Goal: Task Accomplishment & Management: Use online tool/utility

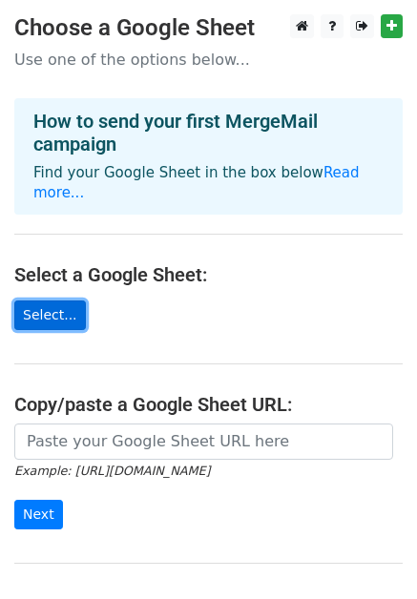
click at [55, 301] on link "Select..." at bounding box center [50, 316] width 72 height 30
click at [49, 301] on link "Select..." at bounding box center [50, 316] width 72 height 30
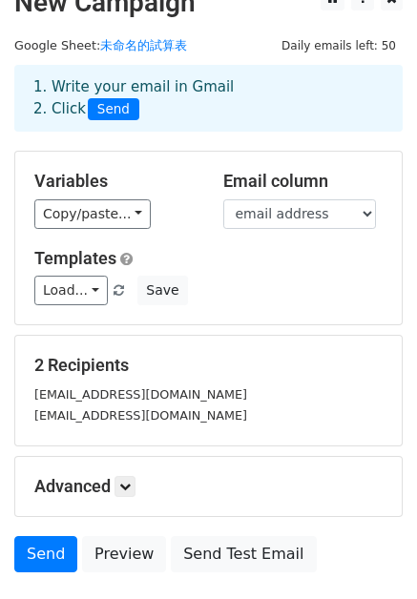
scroll to position [29, 0]
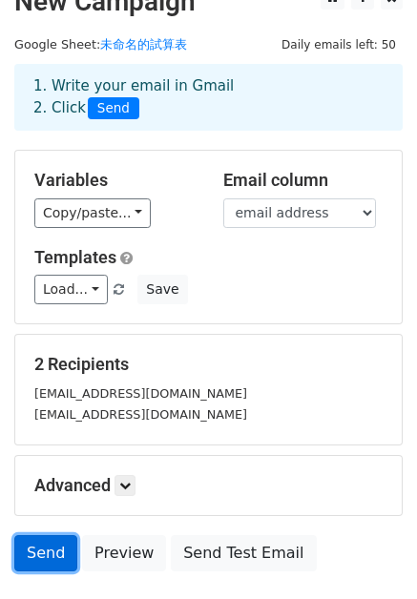
click at [49, 555] on link "Send" at bounding box center [45, 553] width 63 height 36
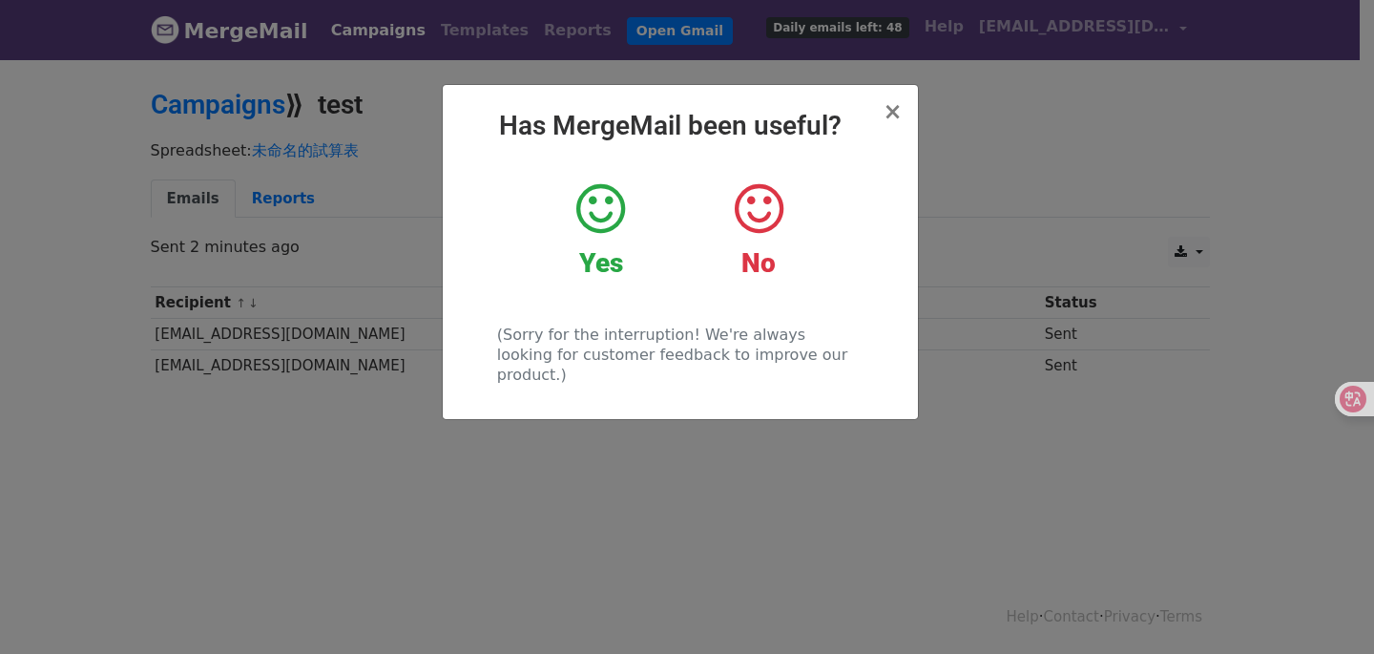
click at [616, 193] on icon at bounding box center [601, 208] width 49 height 57
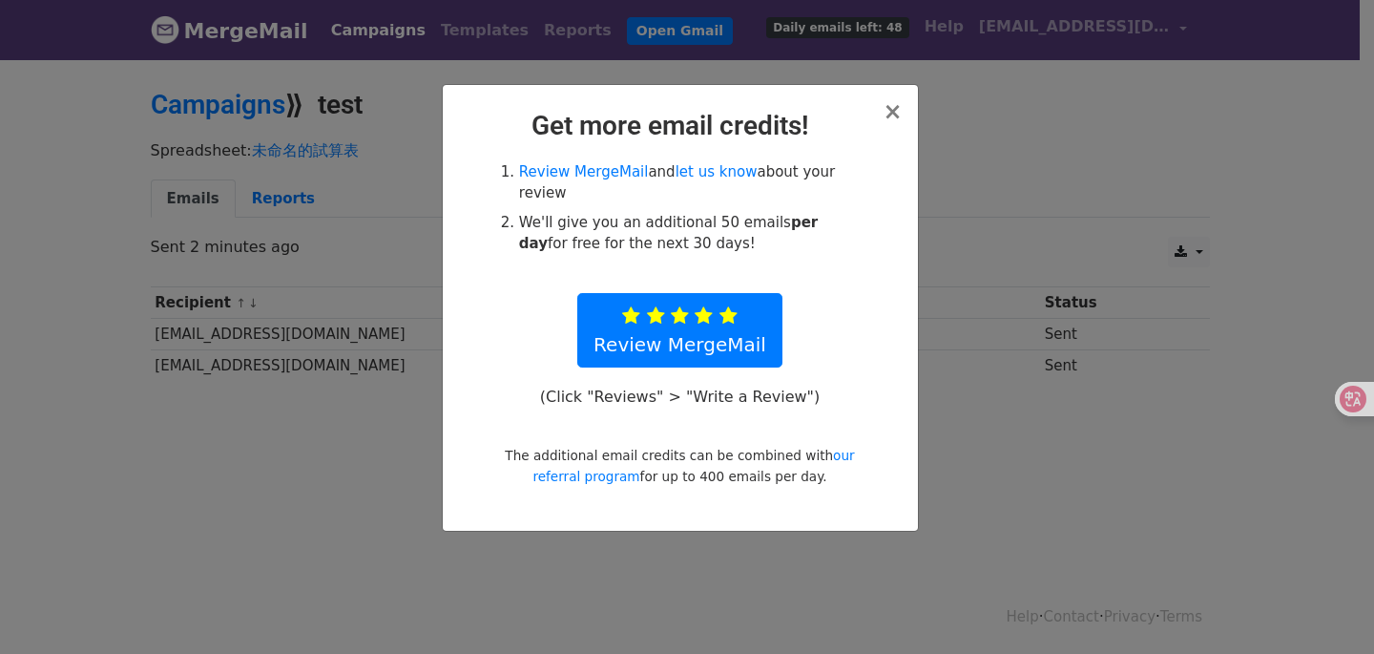
click at [886, 112] on h2 "Get more email credits!" at bounding box center [680, 126] width 445 height 32
click at [891, 113] on span "×" at bounding box center [892, 111] width 19 height 27
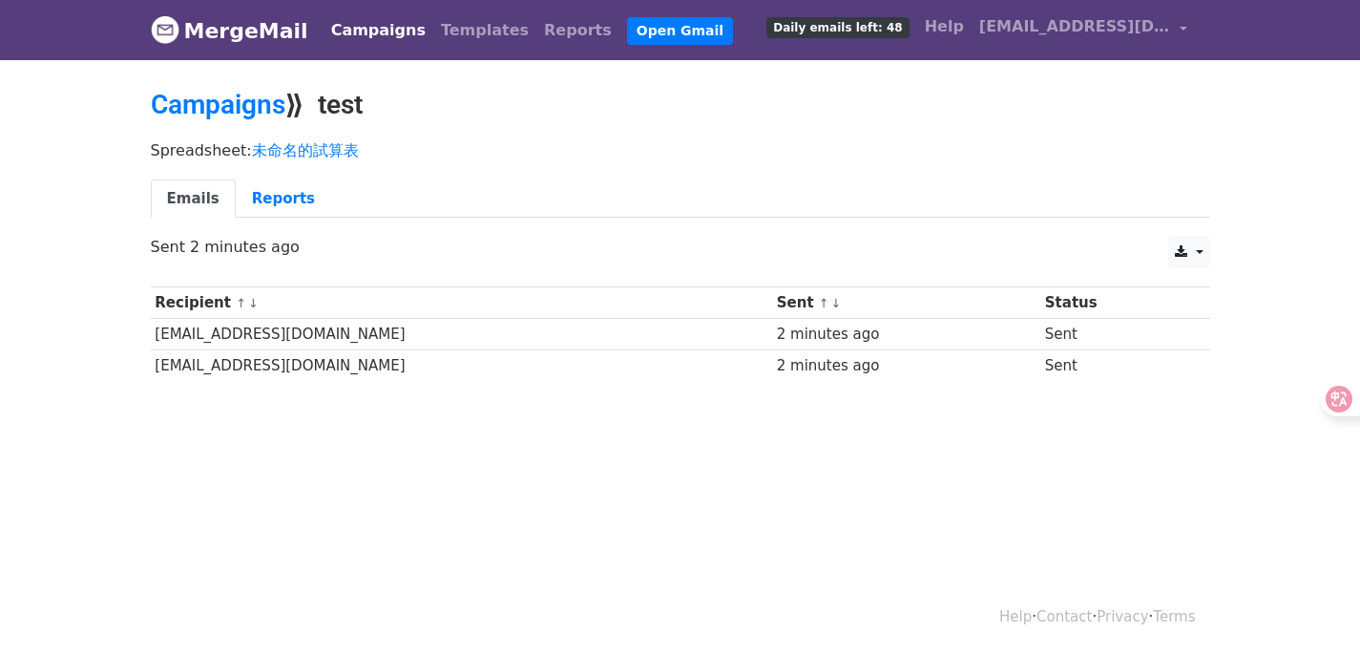
click at [268, 334] on td "loveuu01y350@gmail.com" at bounding box center [461, 334] width 621 height 31
click at [239, 379] on td "mwxuan@g.nccu.edu.tw" at bounding box center [461, 365] width 621 height 31
click at [240, 369] on td "mwxuan@g.nccu.edu.tw" at bounding box center [461, 365] width 621 height 31
click at [304, 194] on link "Reports" at bounding box center [283, 198] width 95 height 39
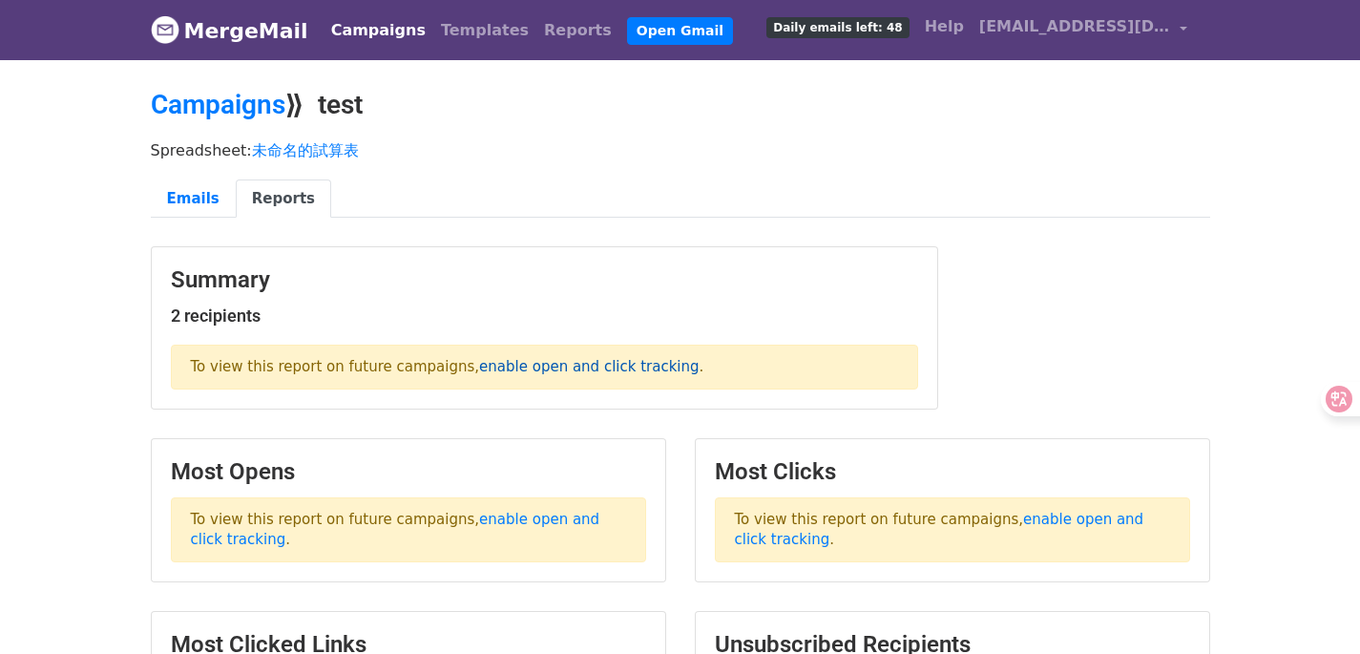
click at [556, 363] on link "enable open and click tracking" at bounding box center [589, 366] width 220 height 17
